Goal: Task Accomplishment & Management: Use online tool/utility

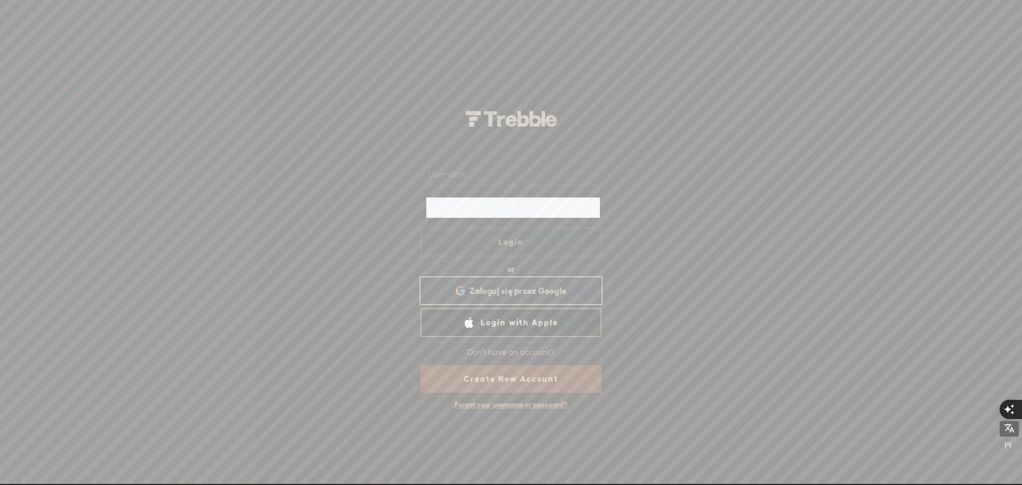
click at [483, 291] on span "Zaloguj się przez Google" at bounding box center [517, 290] width 97 height 11
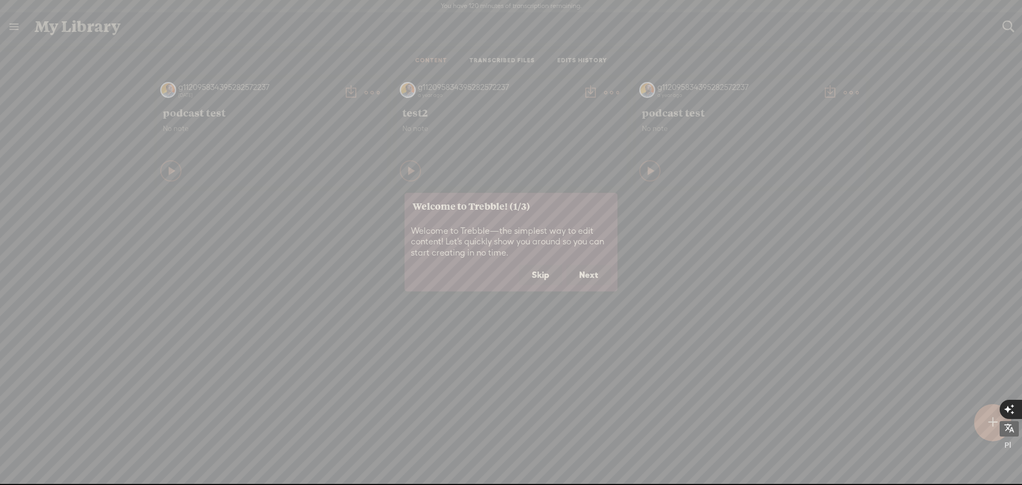
click at [541, 276] on button "Skip" at bounding box center [540, 275] width 43 height 20
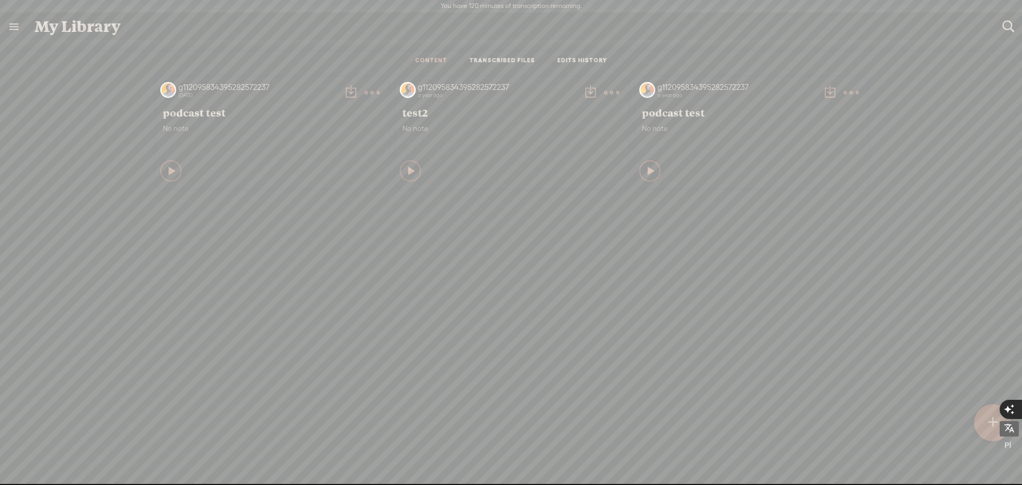
click at [982, 418] on div at bounding box center [992, 422] width 37 height 37
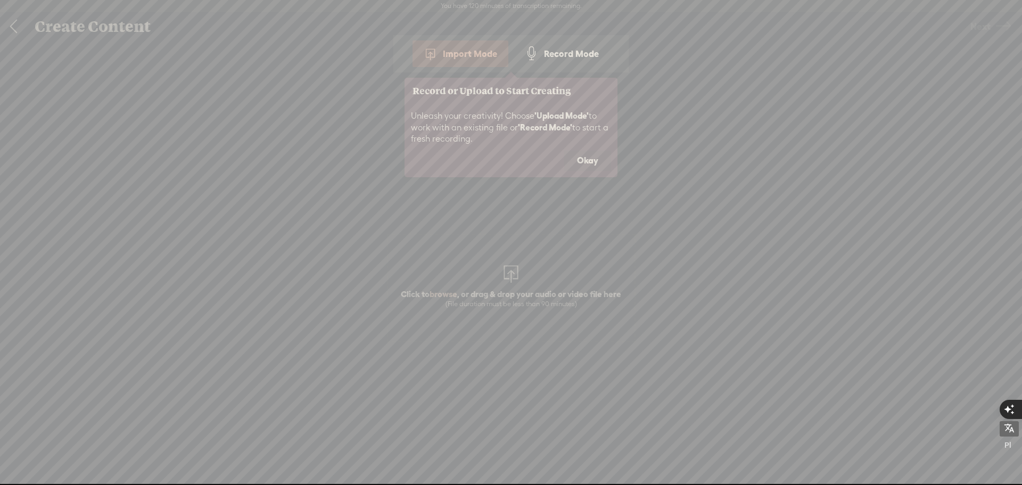
click at [593, 161] on button "Okay" at bounding box center [587, 161] width 47 height 20
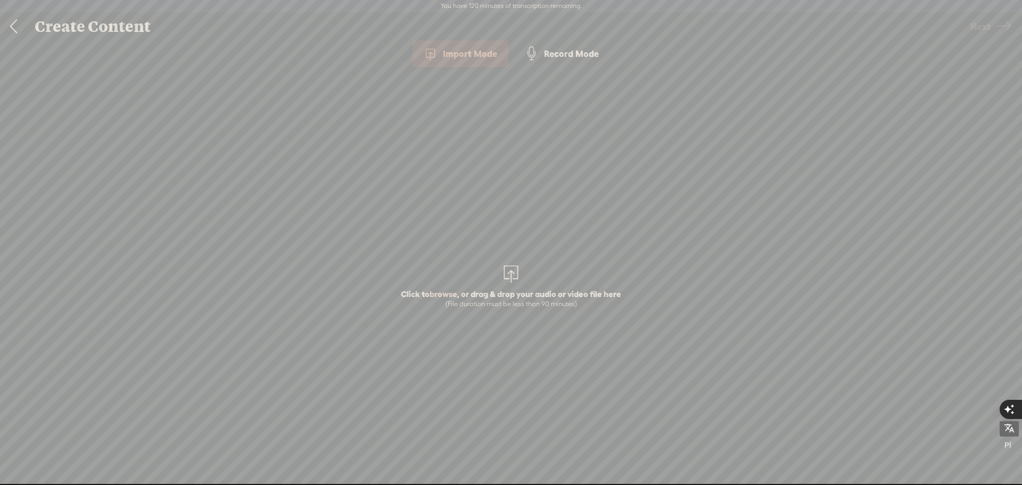
click at [465, 50] on div "Import Mode" at bounding box center [460, 53] width 96 height 27
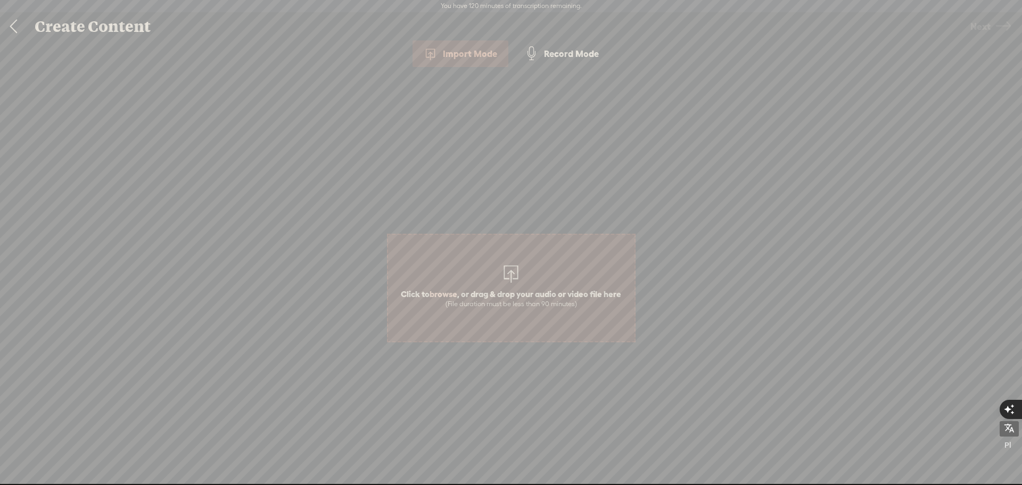
click at [509, 281] on div at bounding box center [510, 272] width 21 height 21
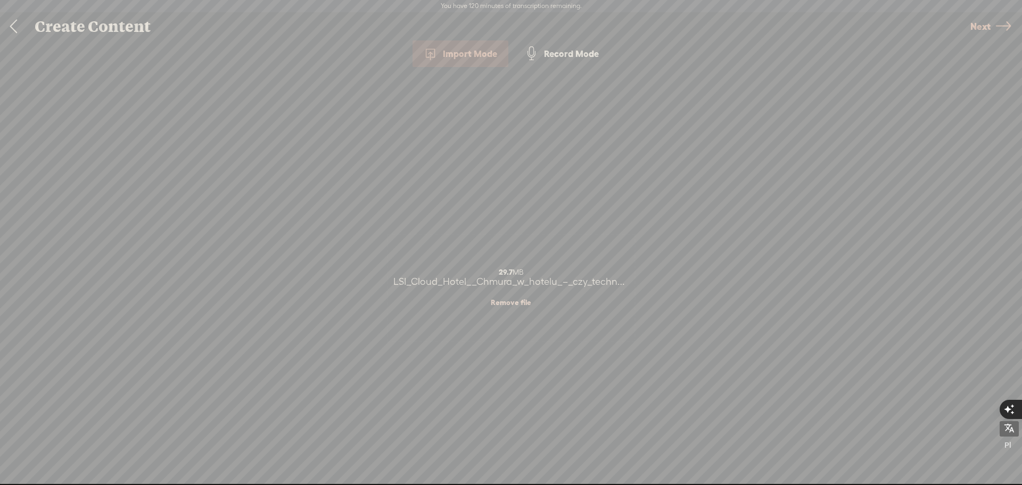
click at [973, 24] on span "Next" at bounding box center [980, 26] width 20 height 27
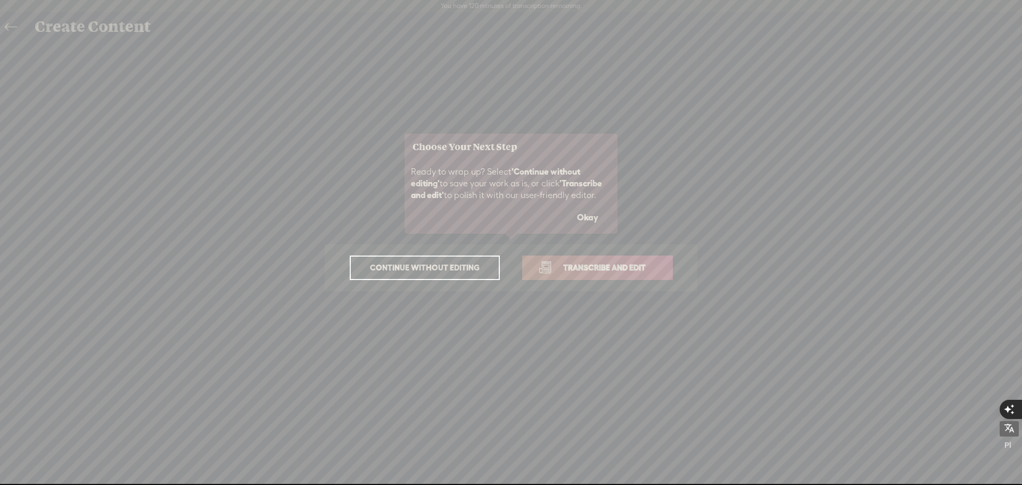
click at [586, 267] on span "Transcribe and edit" at bounding box center [604, 267] width 105 height 12
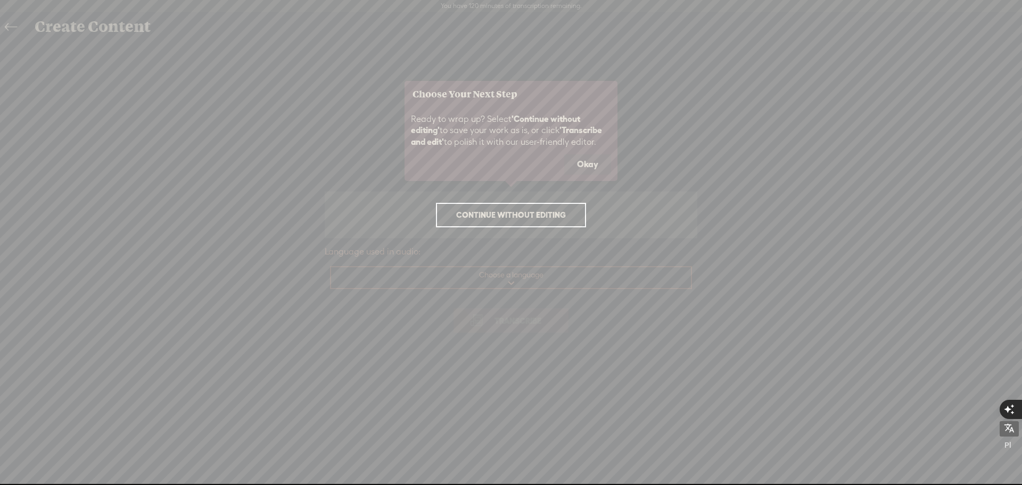
click at [584, 158] on button "Okay" at bounding box center [587, 164] width 47 height 20
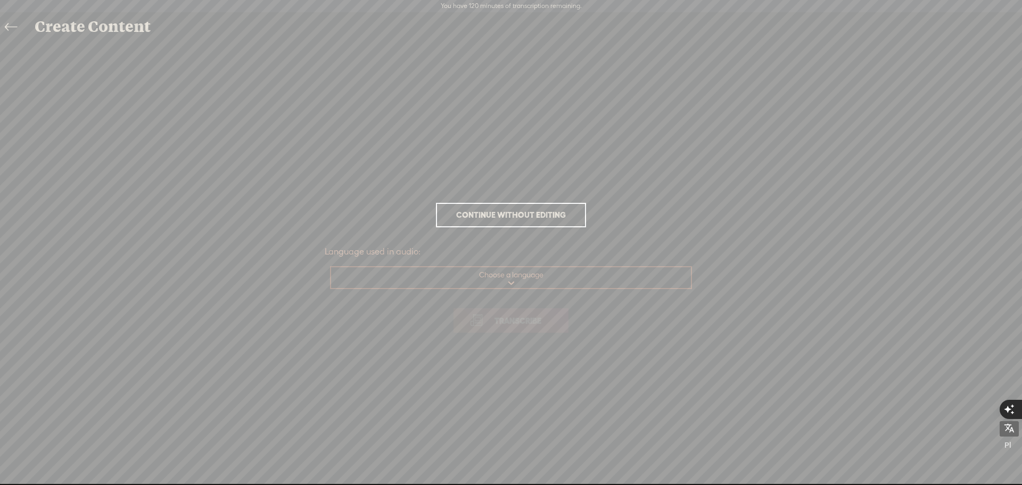
click at [516, 280] on select "Choose a language Afrikaans Albanian Amharic Arabic, Gulf Arabic, Modern Standa…" at bounding box center [511, 278] width 361 height 22
select select "pl-PL"
click at [331, 267] on select "Choose a language Afrikaans Albanian Amharic Arabic, Gulf Arabic, Modern Standa…" at bounding box center [511, 278] width 361 height 22
click at [518, 320] on span "Transcribe" at bounding box center [517, 320] width 69 height 12
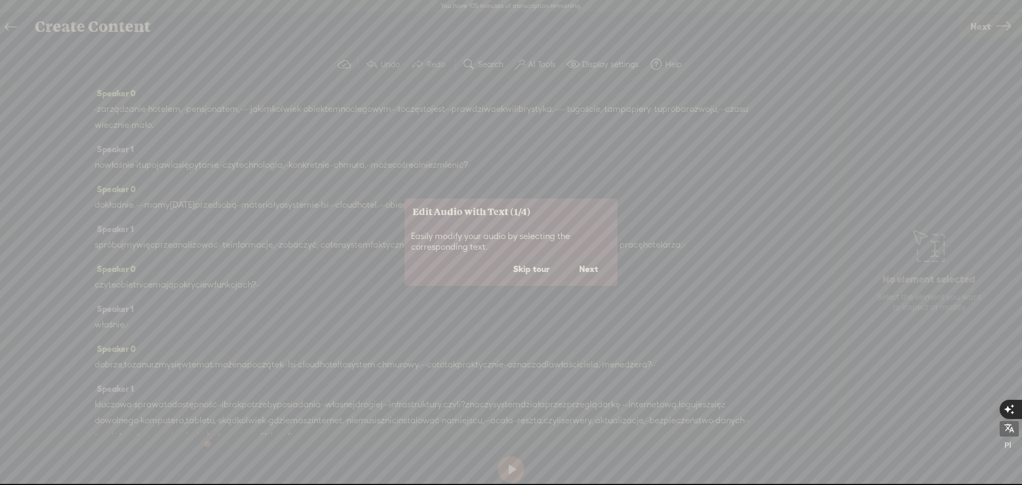
click at [537, 268] on button "Skip tour" at bounding box center [531, 269] width 62 height 20
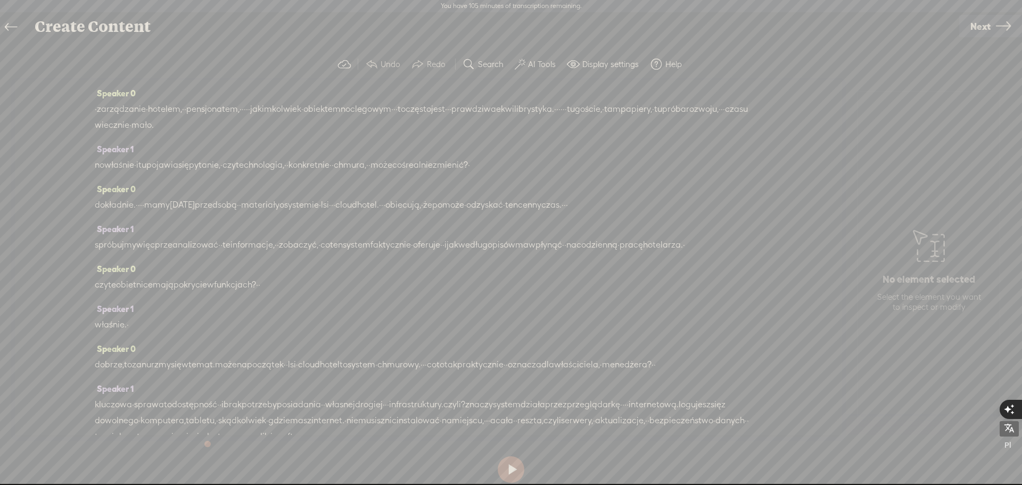
click at [509, 467] on button at bounding box center [511, 469] width 27 height 27
click at [513, 471] on button at bounding box center [511, 469] width 27 height 27
drag, startPoint x: 380, startPoint y: 206, endPoint x: 401, endPoint y: 204, distance: 21.3
click at [401, 204] on div "dokładnie. · · · · mamy [DATE] przed sobą · · materiały o systemie · lsi · · · …" at bounding box center [428, 205] width 667 height 16
click at [326, 178] on span "Delete" at bounding box center [328, 179] width 25 height 11
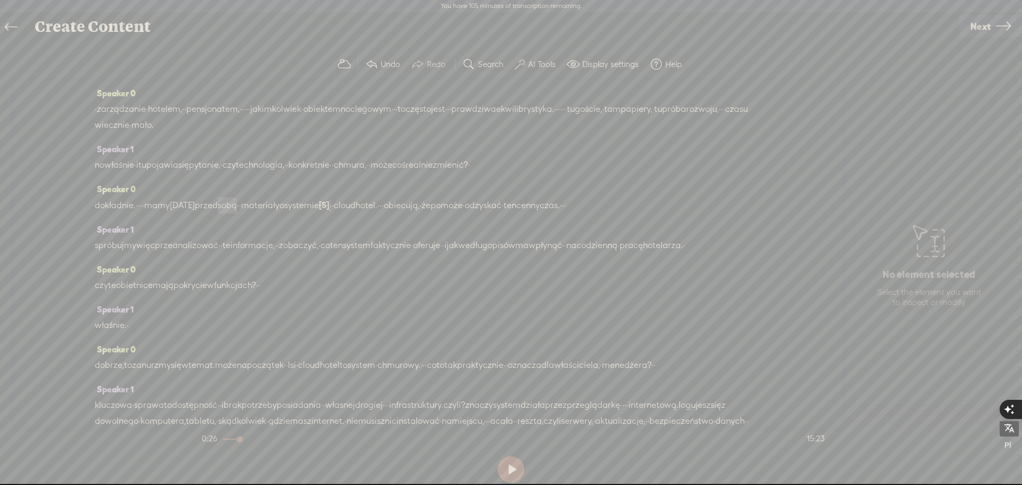
click at [237, 204] on span "sobą" at bounding box center [227, 205] width 19 height 16
click at [287, 178] on span at bounding box center [282, 179] width 16 height 19
click at [514, 465] on button at bounding box center [511, 469] width 27 height 27
drag, startPoint x: 551, startPoint y: 246, endPoint x: 589, endPoint y: 245, distance: 37.8
click at [589, 245] on div "spróbujmy więc przeanalizować · · te informacje, · · zobaczyć, · co ten system …" at bounding box center [428, 245] width 667 height 16
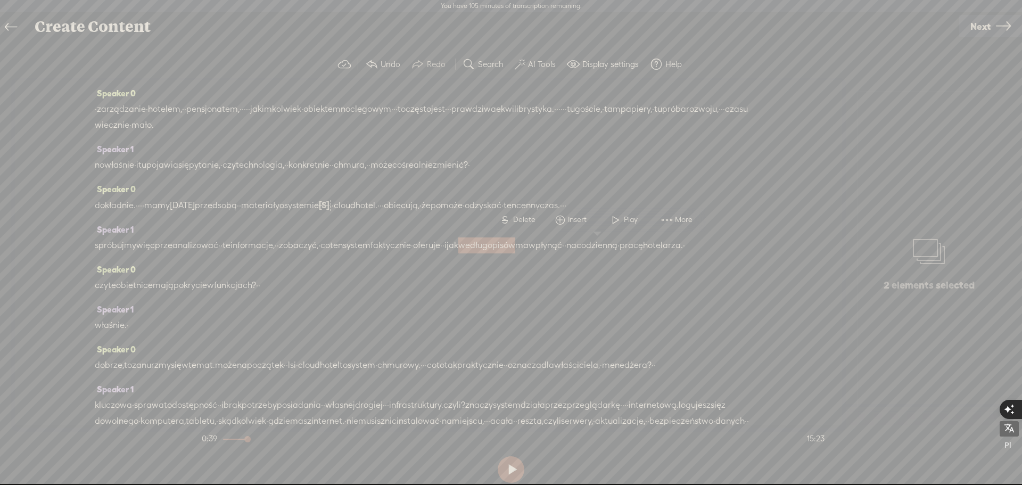
click at [525, 217] on span "Delete" at bounding box center [525, 219] width 25 height 11
click at [411, 245] on span "faktycznie" at bounding box center [390, 246] width 40 height 16
click at [477, 217] on span at bounding box center [471, 220] width 16 height 19
click at [515, 471] on button at bounding box center [511, 469] width 27 height 27
drag, startPoint x: 325, startPoint y: 383, endPoint x: 344, endPoint y: 381, distance: 18.7
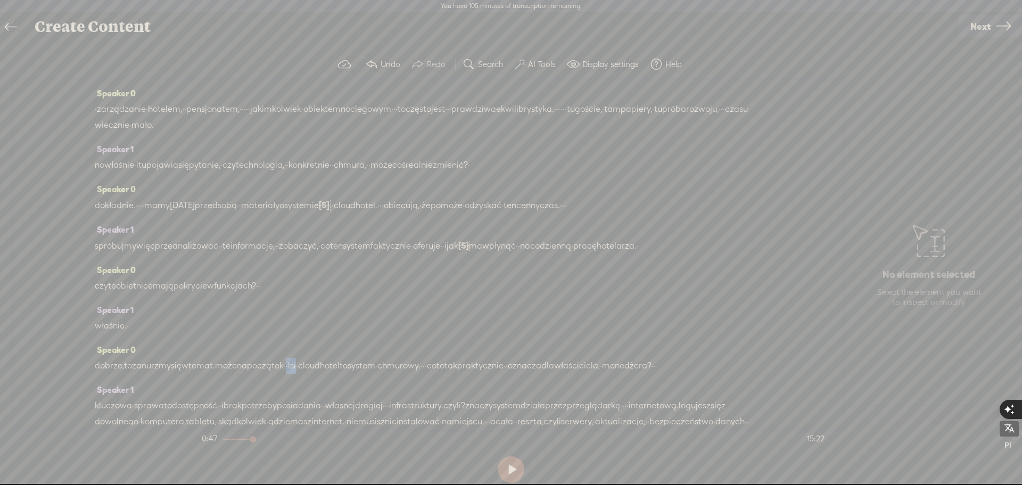
click at [344, 374] on div "dobrze, to zanurzmy się w temat. może na początek · · lsi · cloud hotel to syst…" at bounding box center [428, 366] width 667 height 16
click at [260, 356] on span "Delete" at bounding box center [269, 356] width 25 height 11
click at [237, 374] on span "może" at bounding box center [226, 366] width 22 height 16
click at [272, 358] on span at bounding box center [272, 356] width 16 height 19
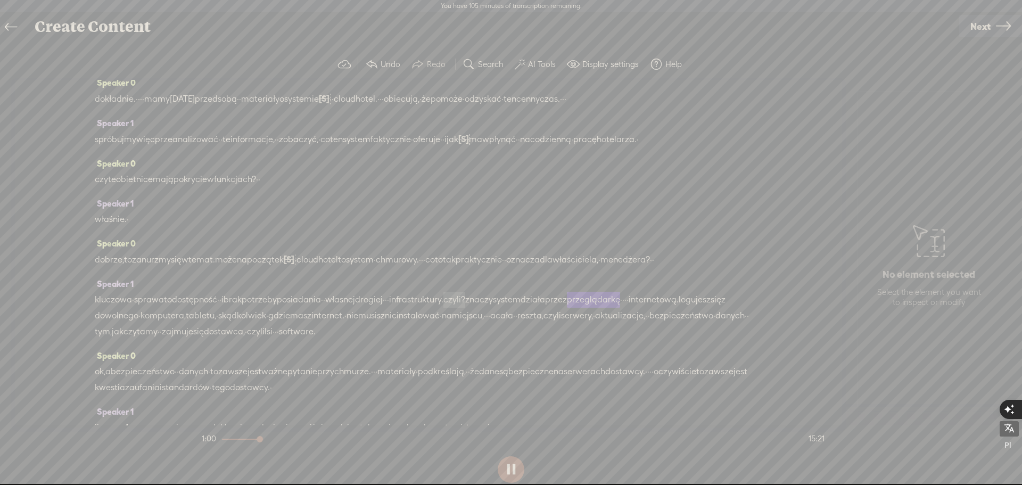
click at [465, 308] on span "czyli?" at bounding box center [454, 300] width 22 height 16
click at [515, 468] on button at bounding box center [511, 469] width 27 height 27
drag, startPoint x: 526, startPoint y: 332, endPoint x: 561, endPoint y: 333, distance: 35.1
click at [561, 333] on div "kluczowa · sprawa to dostępność · · i brak potrzeby posiadania · · własnej [GEO…" at bounding box center [428, 316] width 667 height 48
click at [493, 308] on span "znaczy" at bounding box center [479, 300] width 28 height 16
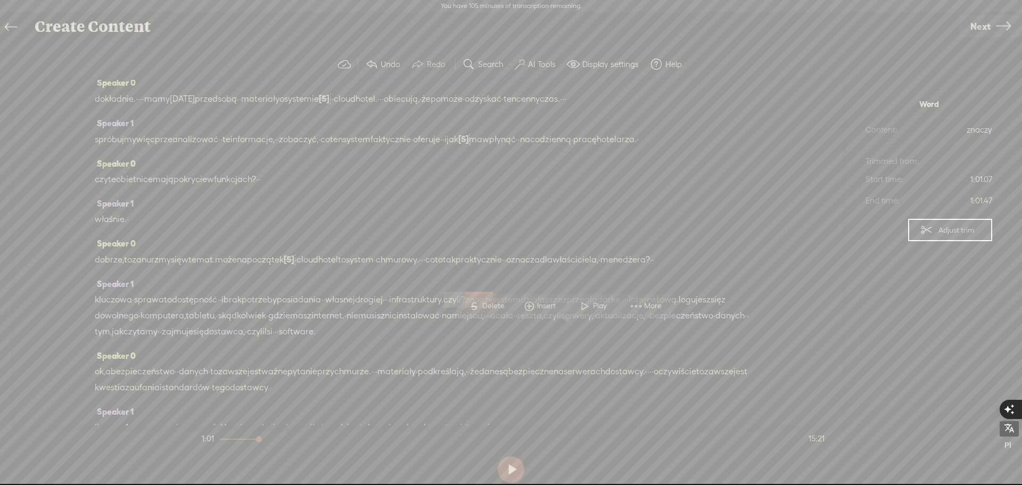
drag, startPoint x: 525, startPoint y: 334, endPoint x: 546, endPoint y: 333, distance: 21.3
click at [465, 308] on span "czyli?" at bounding box center [454, 300] width 22 height 16
click at [623, 304] on span "More" at bounding box center [625, 306] width 20 height 11
click at [699, 224] on span "Correct transcript" at bounding box center [707, 220] width 104 height 24
click at [700, 268] on div "dobrze, to zanurzmy się w temat. może na początek [S] · · lsi · cloud hotel to …" at bounding box center [428, 259] width 667 height 16
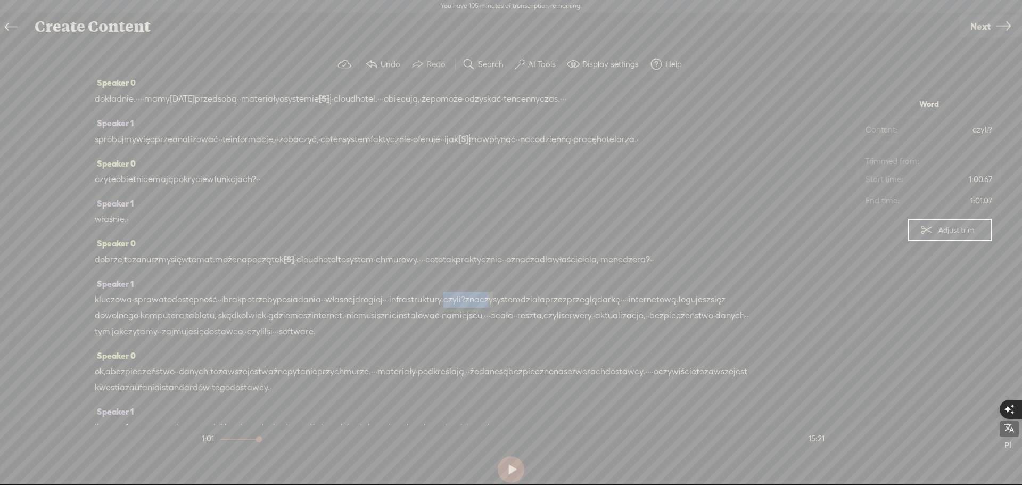
drag, startPoint x: 525, startPoint y: 333, endPoint x: 570, endPoint y: 326, distance: 45.8
click at [570, 326] on div "kluczowa · sprawa to dostępność · · i brak potrzeby posiadania · · własnej [GEO…" at bounding box center [428, 316] width 667 height 48
click at [488, 303] on span "Delete" at bounding box center [494, 306] width 25 height 11
click at [383, 308] on span "drogiej" at bounding box center [369, 300] width 28 height 16
click at [451, 301] on span at bounding box center [449, 306] width 16 height 19
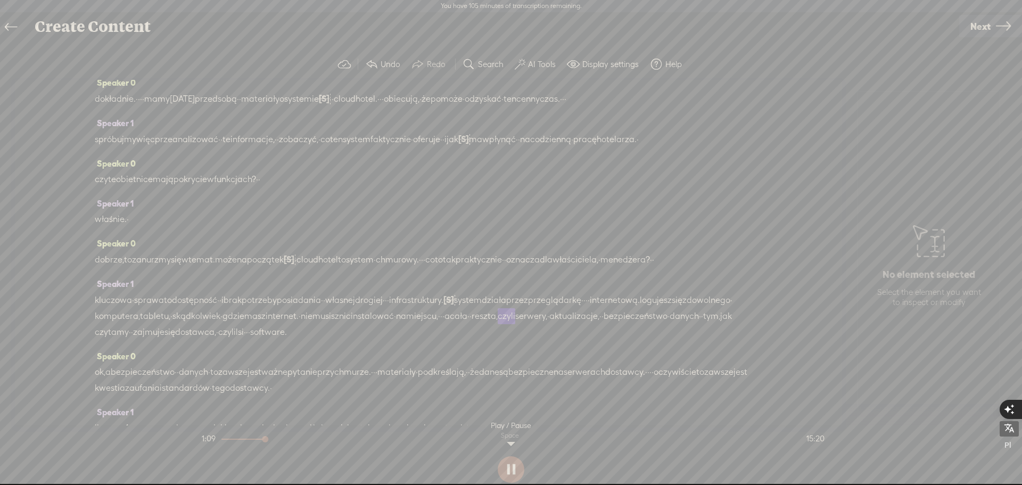
click at [504, 472] on button at bounding box center [511, 469] width 27 height 27
drag, startPoint x: 625, startPoint y: 348, endPoint x: 690, endPoint y: 346, distance: 65.0
click at [690, 340] on div "kluczowa · sprawa to dostępność · · i brak potrzeby posiadania · · własnej [GEO…" at bounding box center [428, 316] width 667 height 48
click at [616, 321] on span "Delete" at bounding box center [618, 322] width 25 height 11
click at [299, 325] on span "internet." at bounding box center [282, 317] width 33 height 16
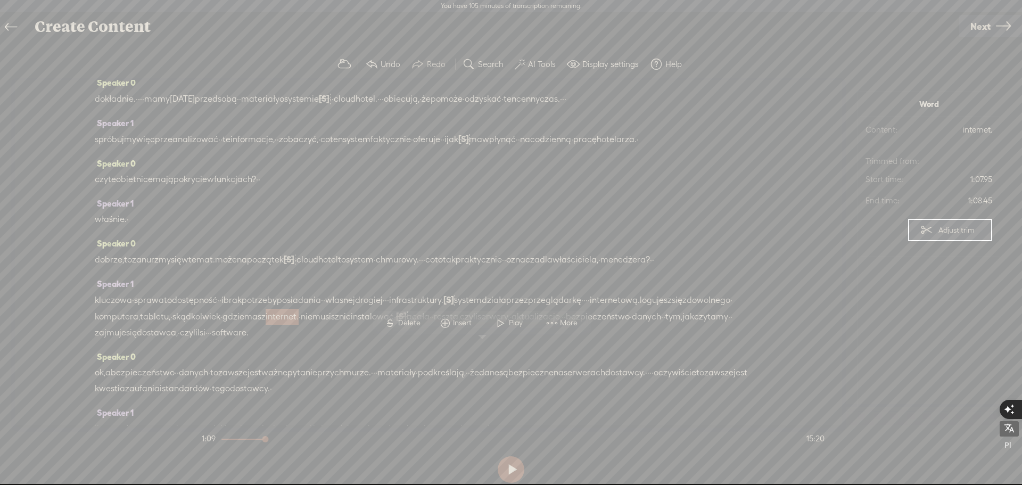
click at [504, 322] on span at bounding box center [501, 322] width 16 height 19
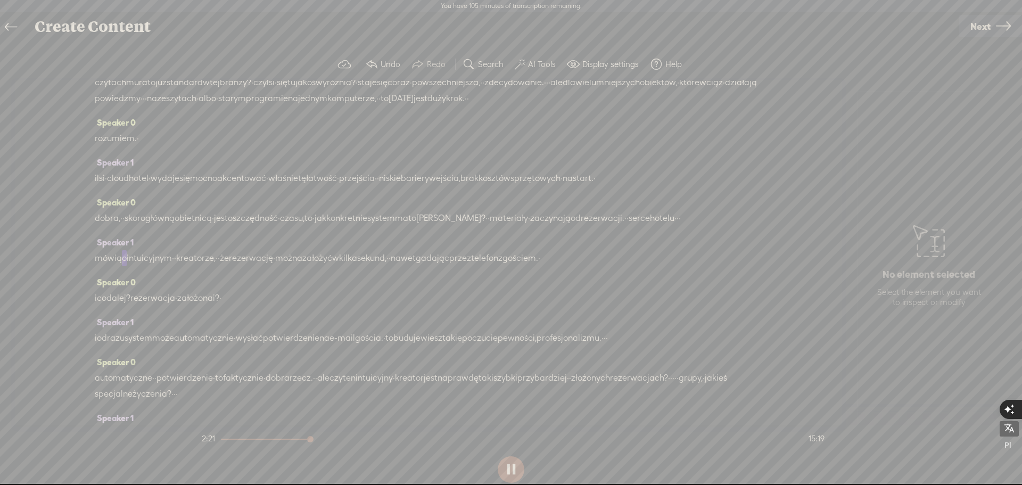
scroll to position [692, 0]
click at [505, 471] on button at bounding box center [511, 469] width 27 height 27
click at [595, 64] on label "Display settings" at bounding box center [610, 64] width 56 height 11
click at [527, 404] on div "Speaker 0 · zarządzanie · hotelem, · · pensjonatem, · · · · · jakimkolwiek · ob…" at bounding box center [428, 252] width 827 height 345
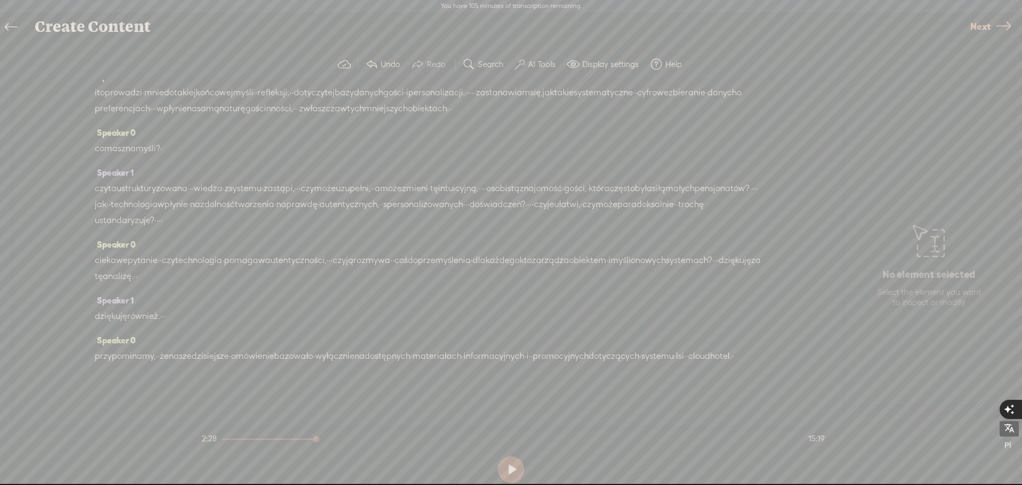
click at [982, 27] on span "Next" at bounding box center [980, 26] width 20 height 27
click at [429, 253] on input "text" at bounding box center [512, 251] width 365 height 21
click at [355, 254] on input "text" at bounding box center [512, 251] width 365 height 21
type input "lsi cloud hotel"
click at [988, 26] on span "Finish" at bounding box center [982, 26] width 24 height 27
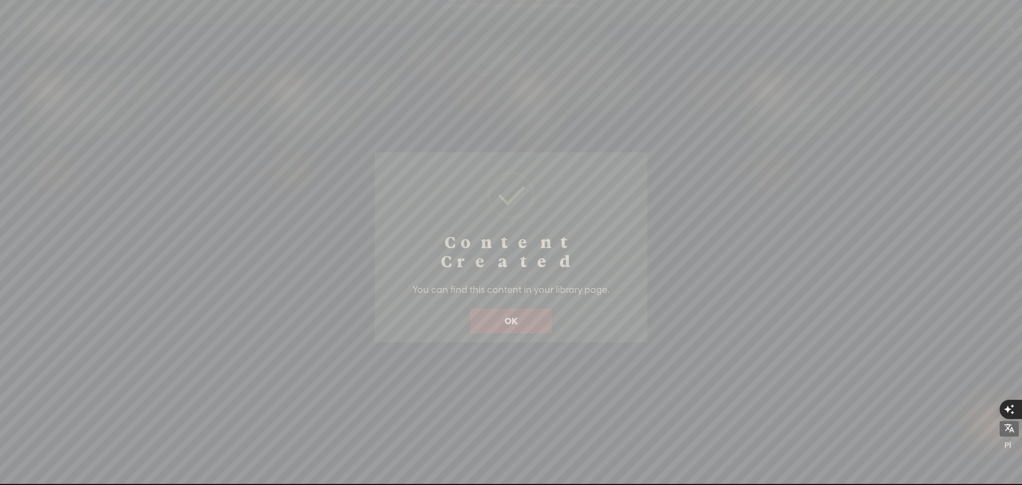
click at [501, 309] on button "OK" at bounding box center [510, 321] width 81 height 24
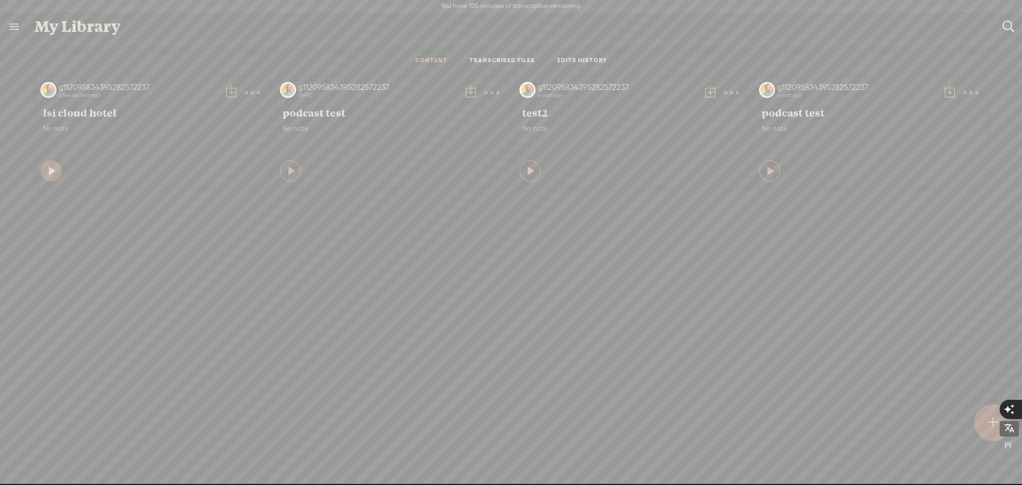
click at [47, 171] on icon at bounding box center [52, 170] width 11 height 11
click at [492, 59] on link "TRANSCRIBED FILES" at bounding box center [501, 60] width 65 height 9
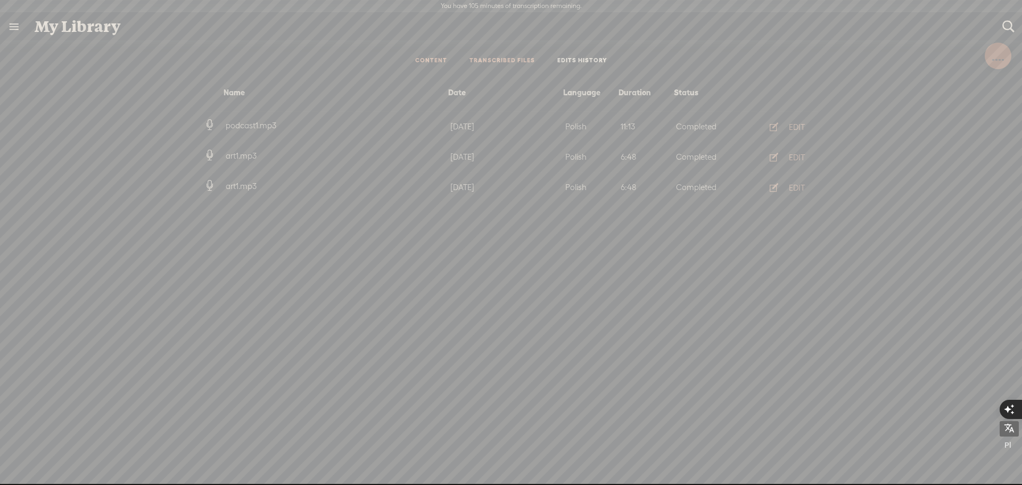
click at [441, 57] on link "CONTENT" at bounding box center [431, 60] width 32 height 9
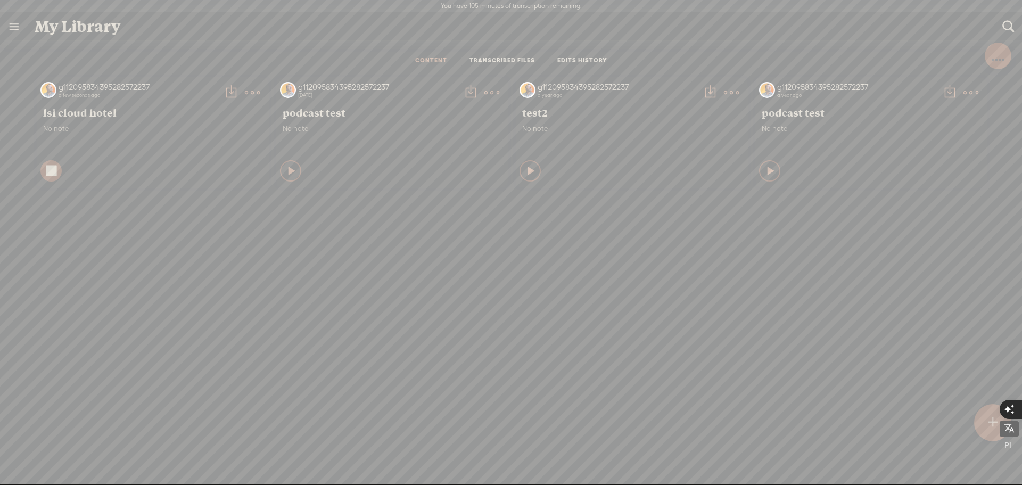
click at [46, 173] on icon at bounding box center [51, 170] width 11 height 11
click at [245, 89] on t at bounding box center [252, 92] width 15 height 15
click at [185, 200] on link "Download as..." at bounding box center [196, 201] width 106 height 24
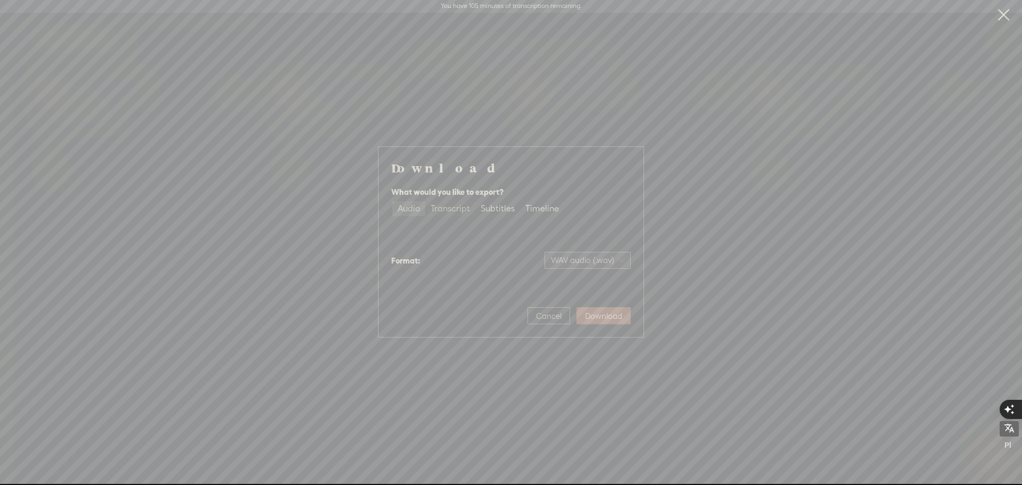
click at [442, 208] on div "Transcript" at bounding box center [449, 208] width 39 height 15
click at [425, 201] on input "Transcript" at bounding box center [425, 201] width 0 height 0
click at [605, 316] on span "Download" at bounding box center [603, 316] width 37 height 11
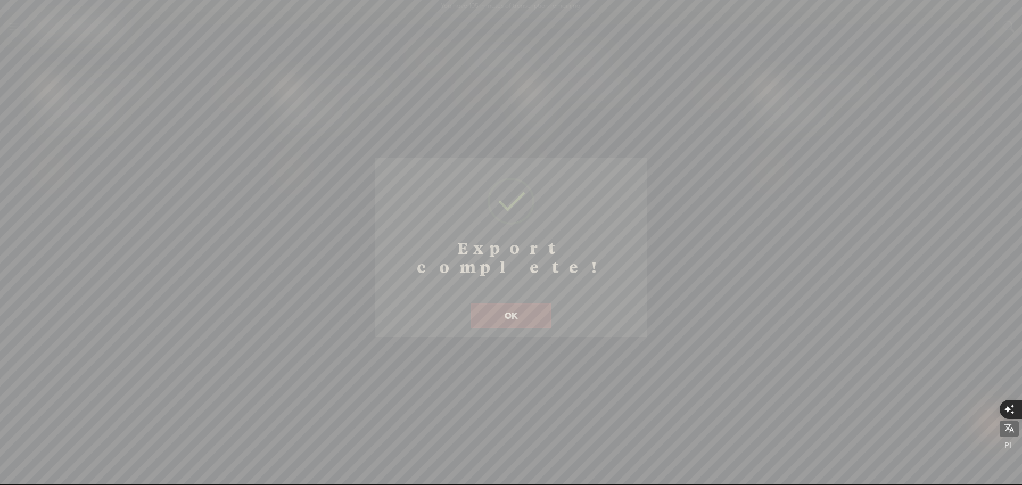
click at [498, 303] on button "OK" at bounding box center [510, 315] width 81 height 24
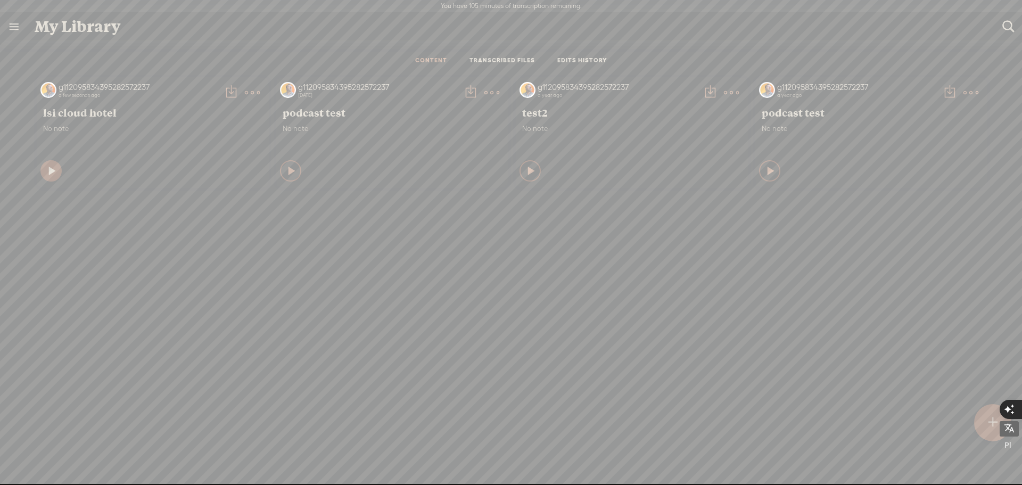
click at [47, 169] on icon at bounding box center [52, 170] width 11 height 11
click at [46, 171] on icon at bounding box center [51, 170] width 11 height 11
click at [486, 59] on link "TRANSCRIBED FILES" at bounding box center [501, 60] width 65 height 9
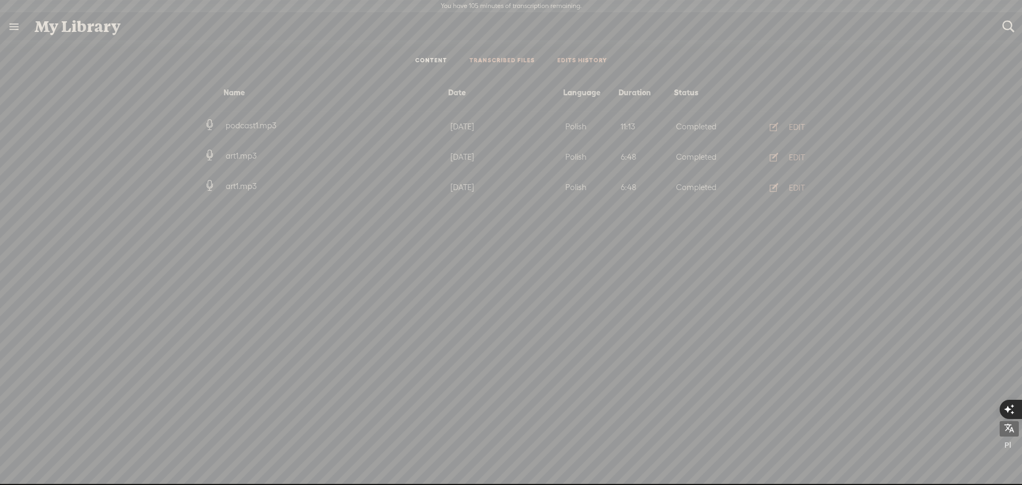
click at [595, 60] on link "EDITS HISTORY" at bounding box center [582, 60] width 50 height 9
click at [636, 95] on div "DUPLICATE & EDIT" at bounding box center [669, 93] width 67 height 11
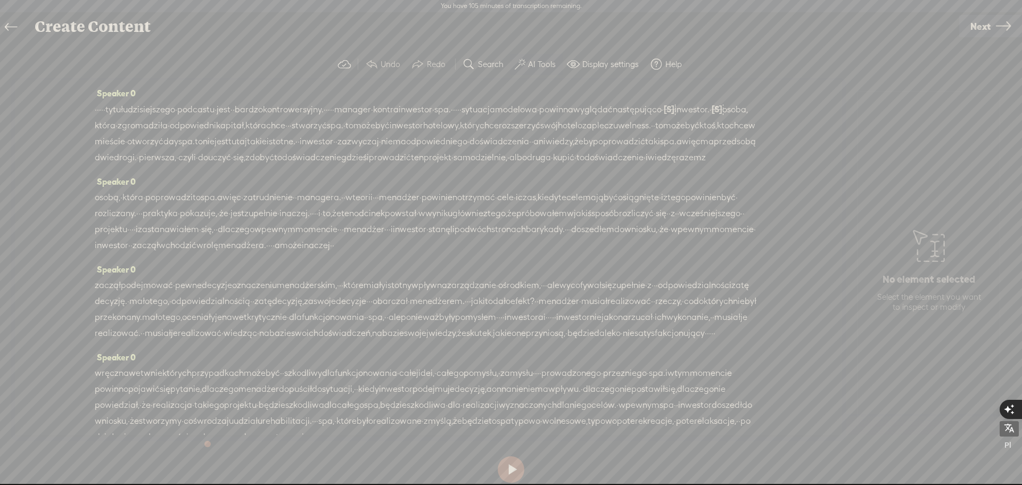
click at [543, 63] on label "AI Tools" at bounding box center [542, 64] width 28 height 11
click at [403, 126] on span "Find all unnecessary content with DeepCut™" at bounding box center [443, 125] width 180 height 25
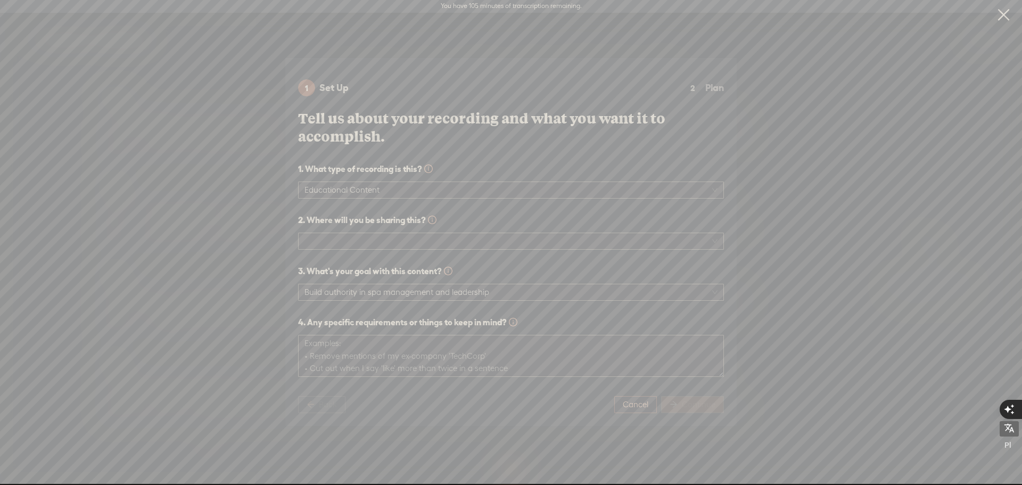
click at [639, 402] on span "Cancel" at bounding box center [636, 404] width 26 height 11
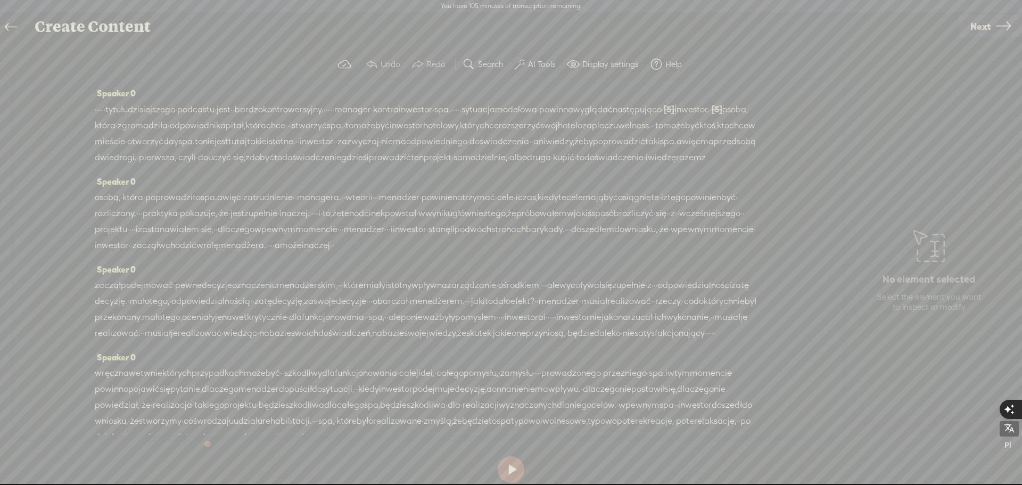
click at [537, 64] on label "AI Tools" at bounding box center [542, 64] width 28 height 11
click at [388, 200] on span "Find Silences..." at bounding box center [381, 200] width 57 height 24
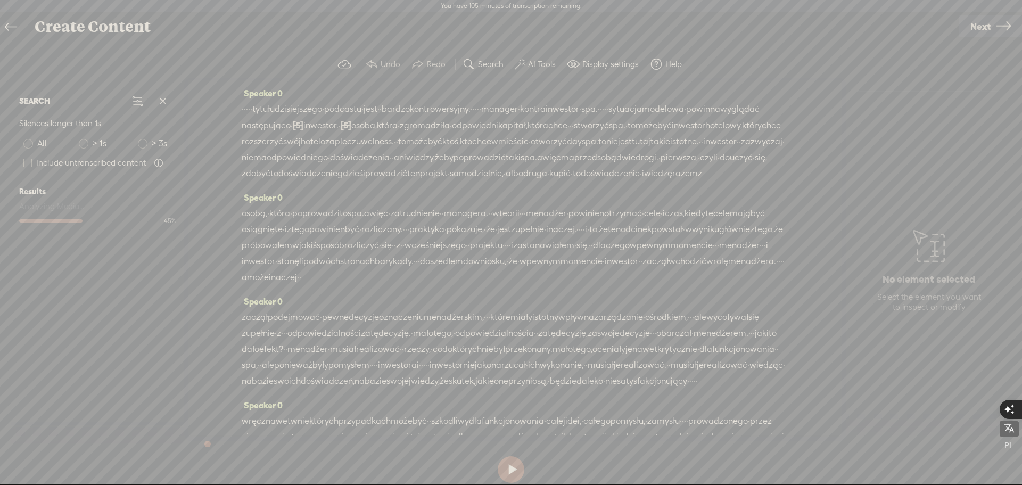
click at [85, 147] on span at bounding box center [84, 144] width 10 height 10
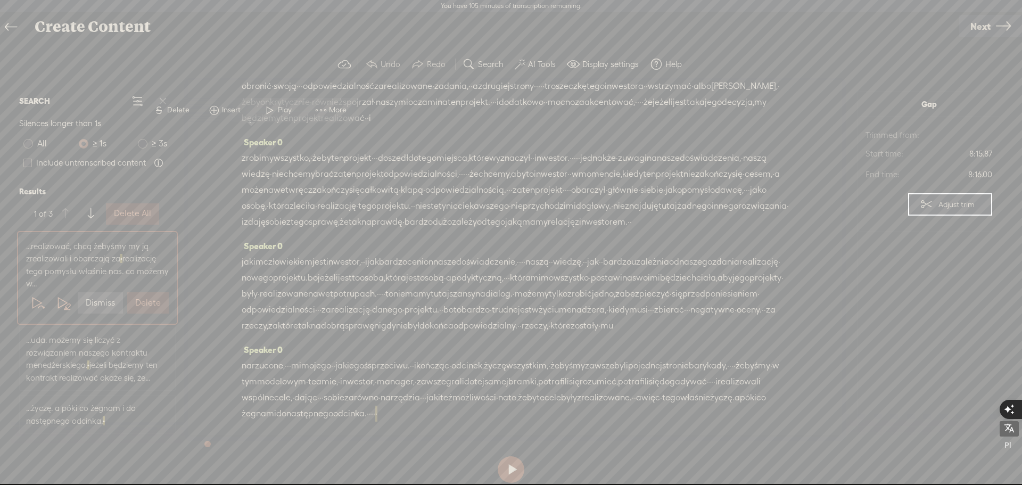
click at [148, 302] on label "Delete" at bounding box center [148, 302] width 26 height 11
click at [128, 212] on label "Delete All" at bounding box center [132, 213] width 37 height 11
